Goal: Navigation & Orientation: Find specific page/section

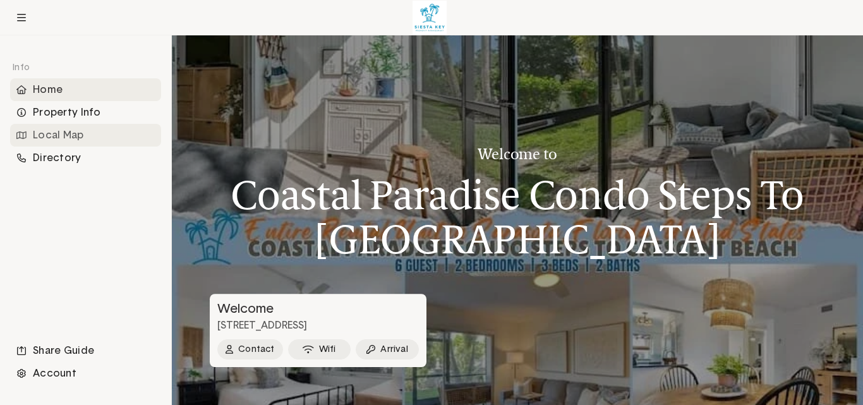
click at [58, 132] on div "Local Map" at bounding box center [85, 135] width 151 height 23
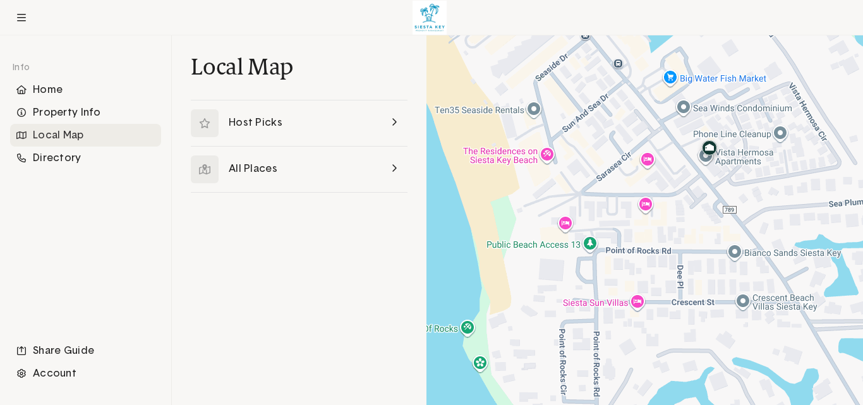
drag, startPoint x: 608, startPoint y: 274, endPoint x: 671, endPoint y: 214, distance: 87.6
click at [671, 214] on div at bounding box center [645, 220] width 437 height 370
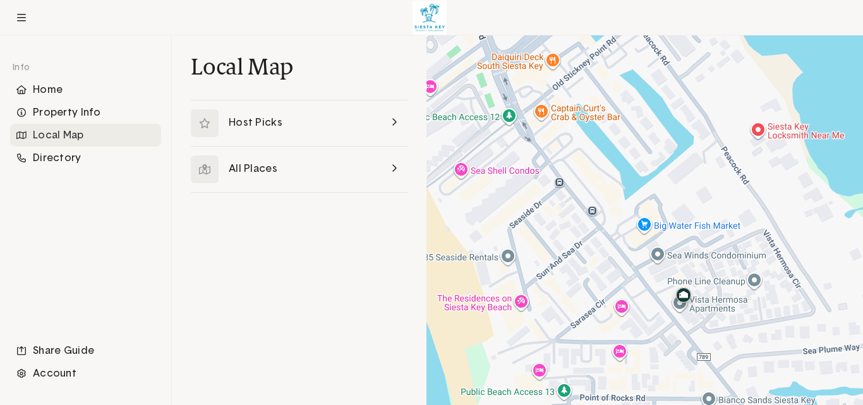
drag, startPoint x: 669, startPoint y: 237, endPoint x: 644, endPoint y: 384, distance: 149.3
click at [644, 384] on div at bounding box center [645, 220] width 437 height 370
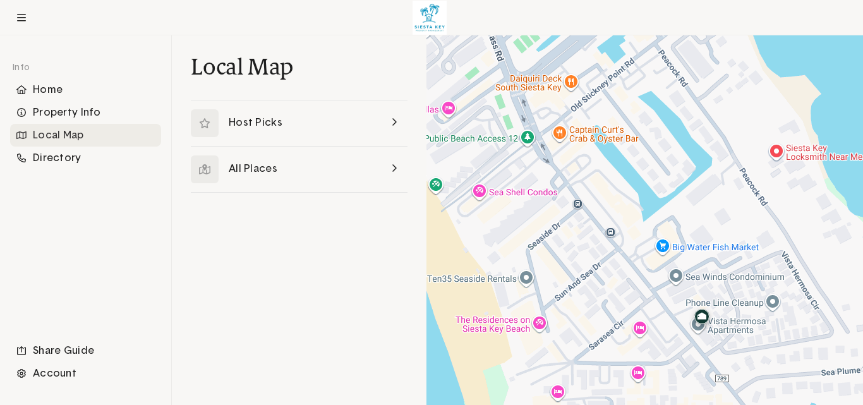
drag, startPoint x: 601, startPoint y: 274, endPoint x: 619, endPoint y: 297, distance: 29.6
click at [619, 297] on div at bounding box center [645, 220] width 437 height 370
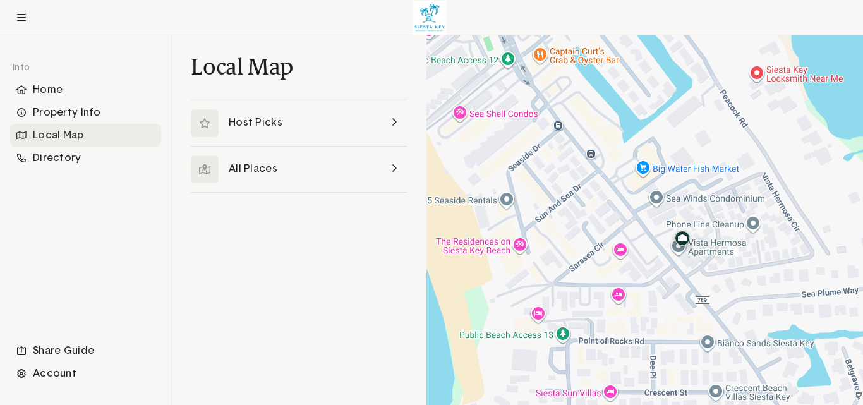
drag, startPoint x: 614, startPoint y: 309, endPoint x: 595, endPoint y: 229, distance: 82.0
click at [595, 229] on div at bounding box center [645, 220] width 437 height 370
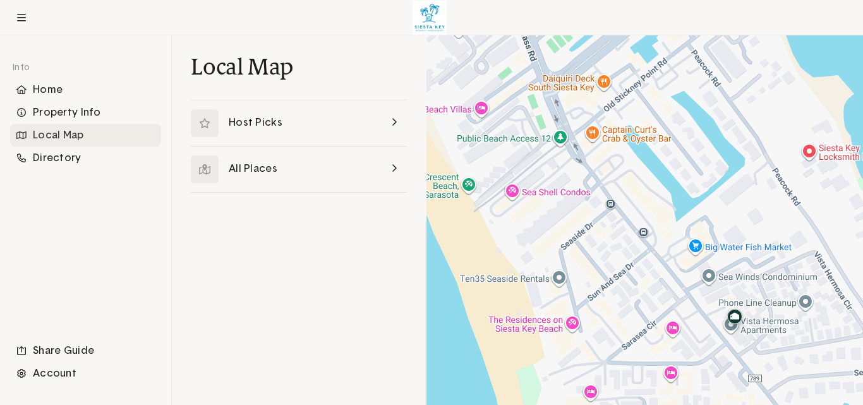
drag, startPoint x: 590, startPoint y: 226, endPoint x: 642, endPoint y: 306, distance: 95.4
click at [642, 306] on div at bounding box center [645, 220] width 437 height 370
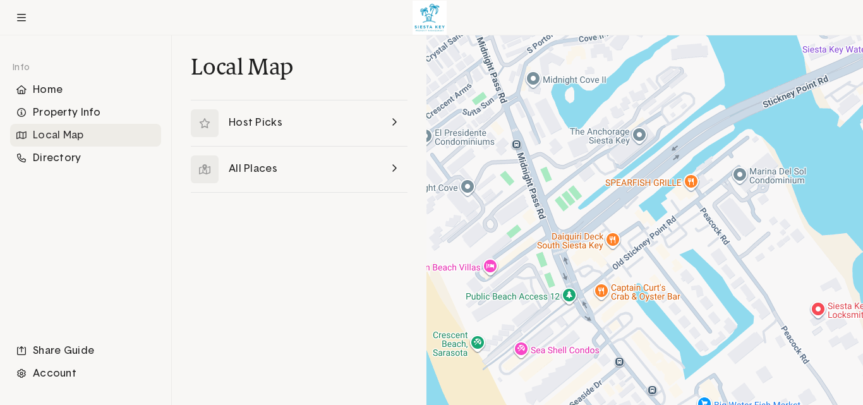
drag, startPoint x: 598, startPoint y: 232, endPoint x: 606, endPoint y: 379, distance: 147.5
click at [607, 391] on div at bounding box center [645, 220] width 437 height 370
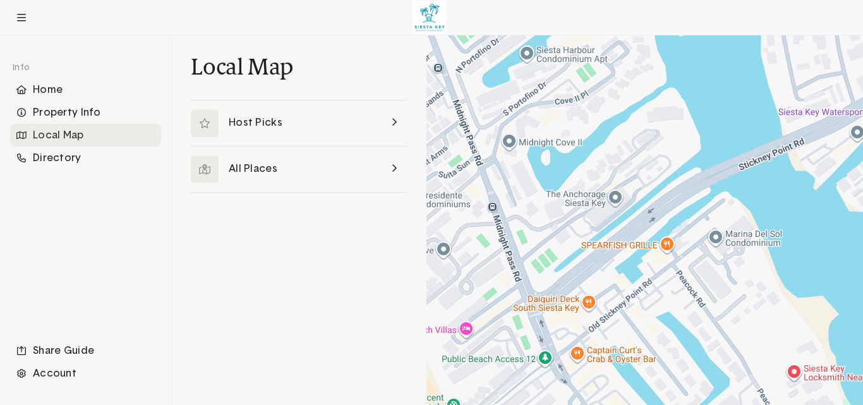
drag, startPoint x: 648, startPoint y: 293, endPoint x: 623, endPoint y: 357, distance: 69.0
click at [623, 358] on div at bounding box center [645, 220] width 437 height 370
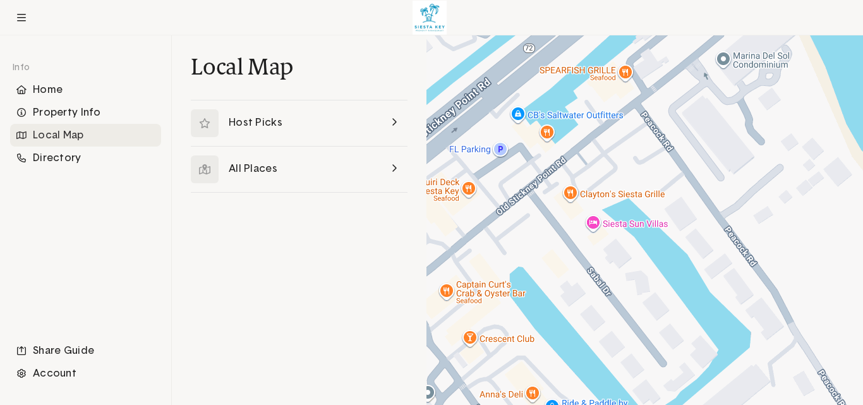
drag, startPoint x: 697, startPoint y: 364, endPoint x: 652, endPoint y: 264, distance: 109.8
click at [652, 264] on div at bounding box center [645, 220] width 437 height 370
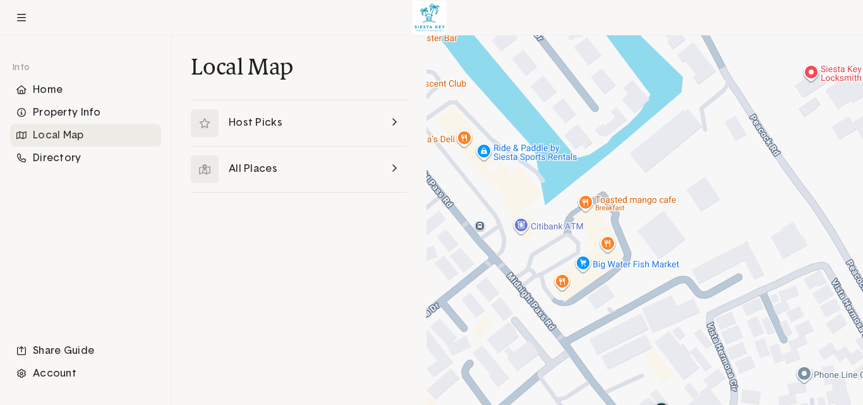
drag, startPoint x: 707, startPoint y: 332, endPoint x: 650, endPoint y: 169, distance: 173.1
click at [637, 75] on div at bounding box center [645, 220] width 437 height 370
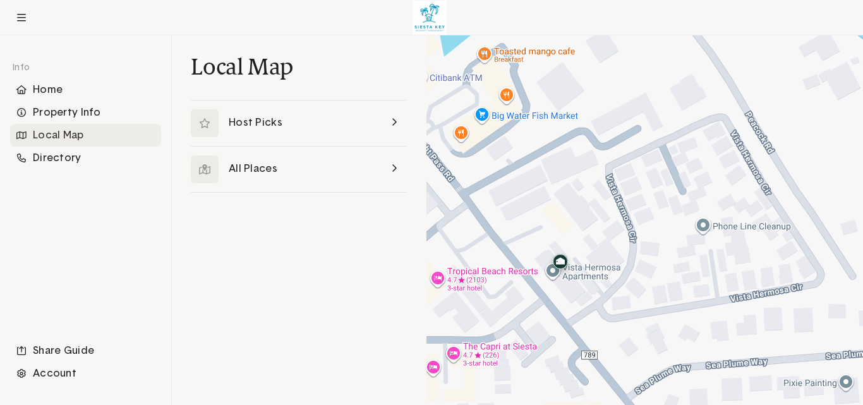
drag, startPoint x: 713, startPoint y: 351, endPoint x: 613, endPoint y: 201, distance: 180.4
click at [613, 201] on div at bounding box center [645, 220] width 437 height 370
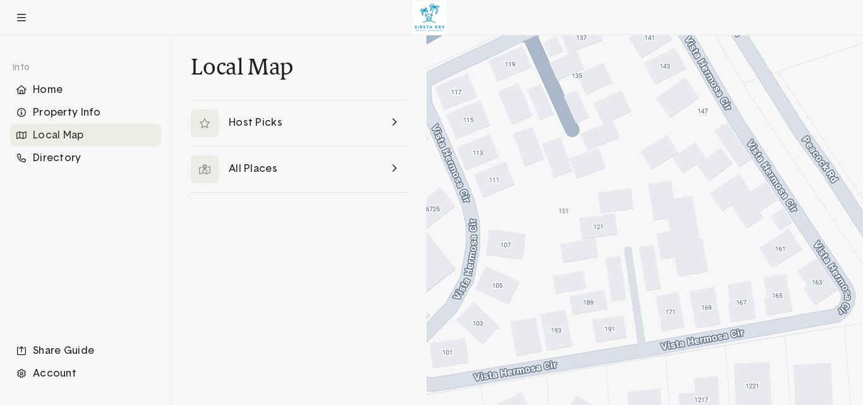
drag, startPoint x: 709, startPoint y: 310, endPoint x: 566, endPoint y: 284, distance: 145.3
click at [566, 284] on div at bounding box center [645, 220] width 437 height 370
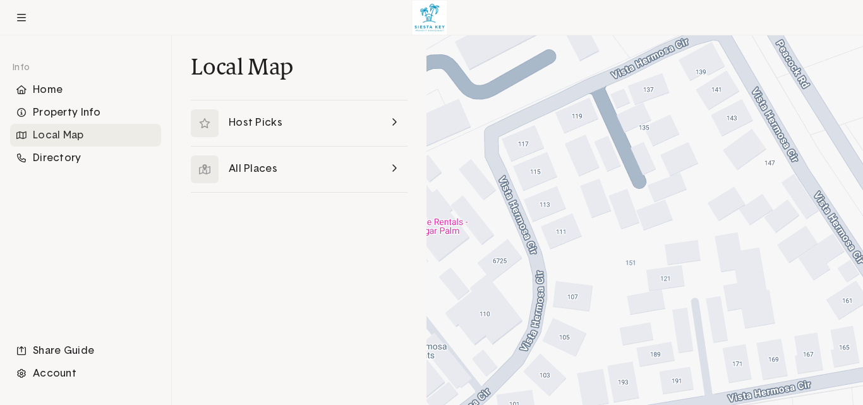
drag, startPoint x: 568, startPoint y: 244, endPoint x: 635, endPoint y: 297, distance: 86.0
click at [635, 297] on div at bounding box center [645, 220] width 437 height 370
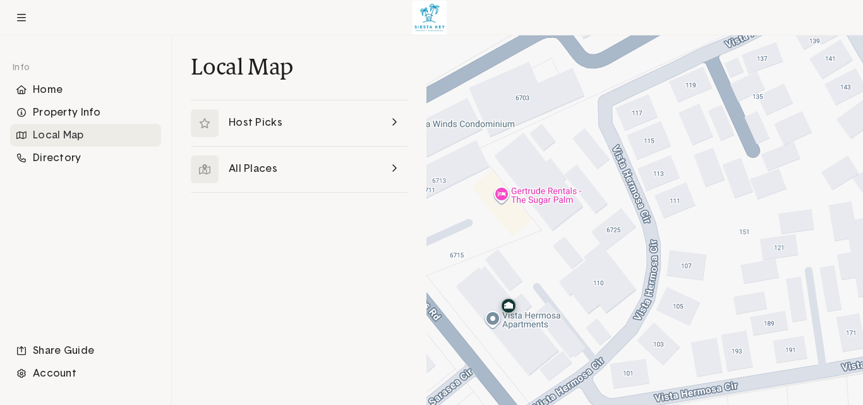
drag, startPoint x: 630, startPoint y: 289, endPoint x: 745, endPoint y: 258, distance: 119.1
click at [745, 258] on div at bounding box center [645, 220] width 437 height 370
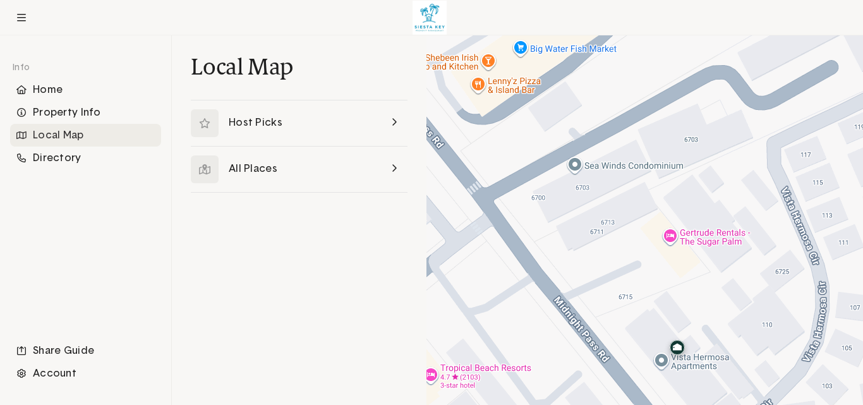
drag, startPoint x: 604, startPoint y: 289, endPoint x: 774, endPoint y: 331, distance: 175.7
click at [774, 331] on div at bounding box center [645, 220] width 437 height 370
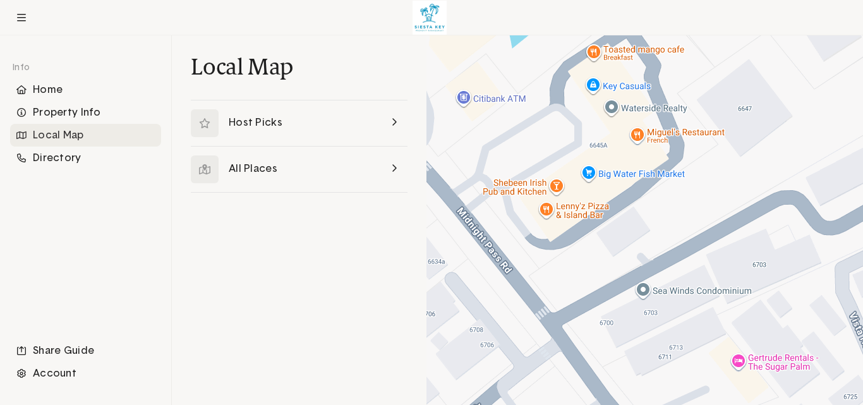
drag, startPoint x: 616, startPoint y: 245, endPoint x: 685, endPoint y: 372, distance: 143.7
click at [685, 372] on div at bounding box center [645, 220] width 437 height 370
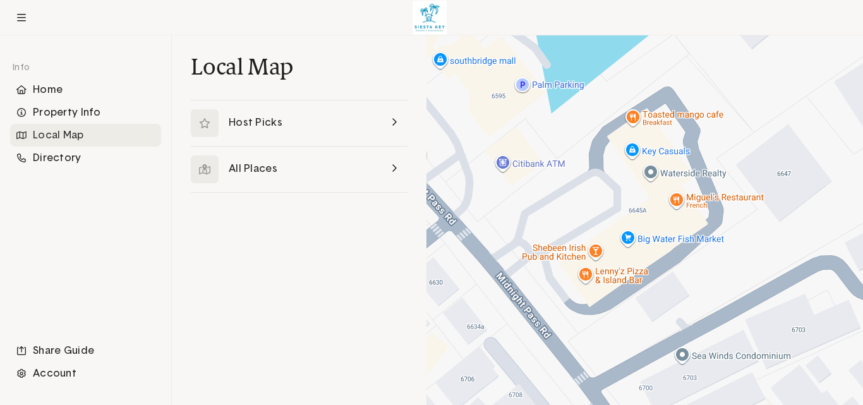
drag, startPoint x: 564, startPoint y: 272, endPoint x: 607, endPoint y: 337, distance: 77.5
click at [606, 338] on div at bounding box center [645, 220] width 437 height 370
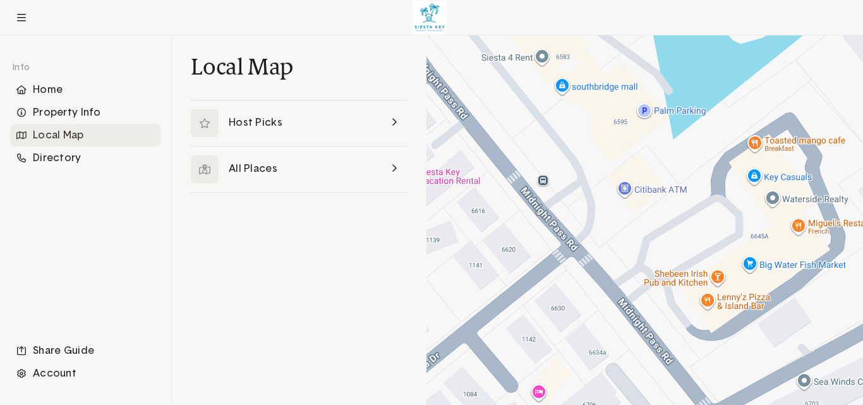
drag, startPoint x: 604, startPoint y: 327, endPoint x: 725, endPoint y: 354, distance: 124.4
click at [725, 354] on div at bounding box center [645, 220] width 437 height 370
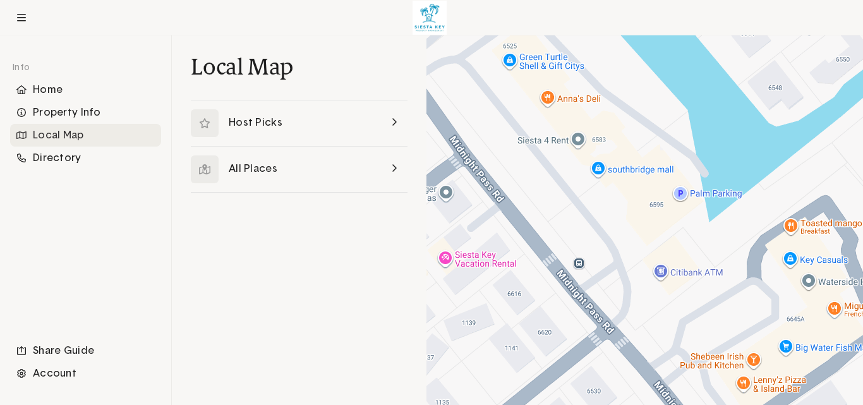
drag, startPoint x: 637, startPoint y: 251, endPoint x: 673, endPoint y: 331, distance: 87.2
click at [673, 331] on div at bounding box center [645, 220] width 437 height 370
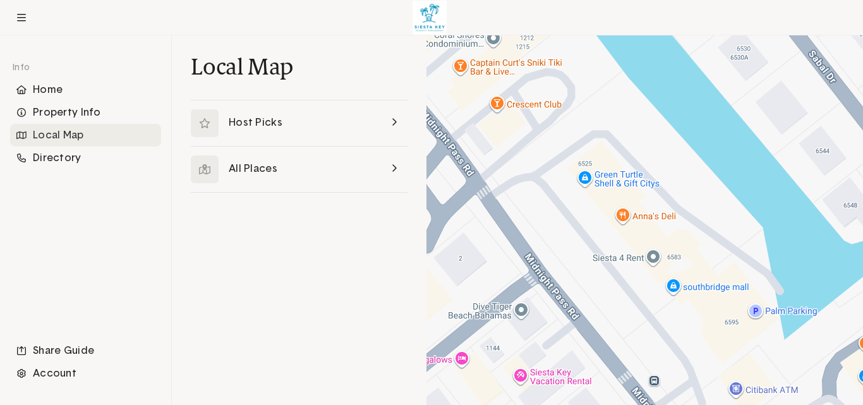
drag, startPoint x: 601, startPoint y: 215, endPoint x: 676, endPoint y: 334, distance: 140.6
click at [676, 334] on div at bounding box center [645, 220] width 437 height 370
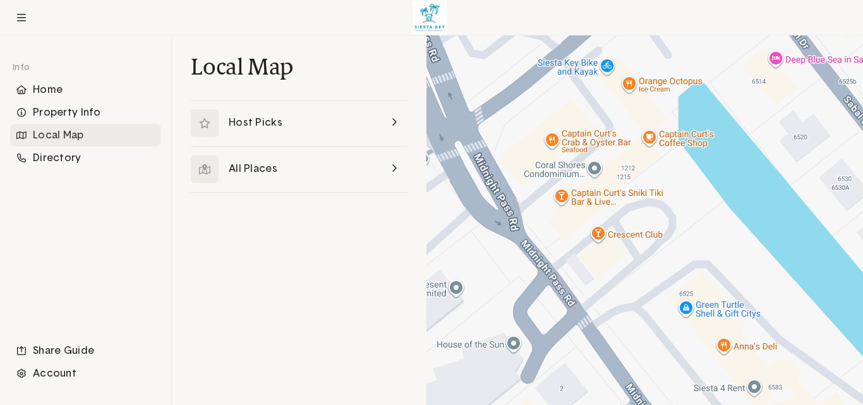
drag, startPoint x: 576, startPoint y: 226, endPoint x: 676, endPoint y: 355, distance: 163.0
click at [678, 357] on div at bounding box center [645, 220] width 437 height 370
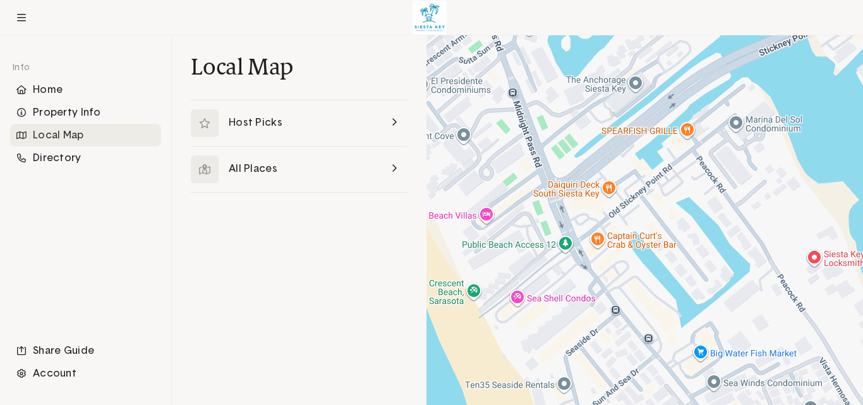
drag, startPoint x: 607, startPoint y: 343, endPoint x: 575, endPoint y: 299, distance: 54.7
click at [575, 299] on div at bounding box center [645, 220] width 437 height 370
